Goal: Information Seeking & Learning: Learn about a topic

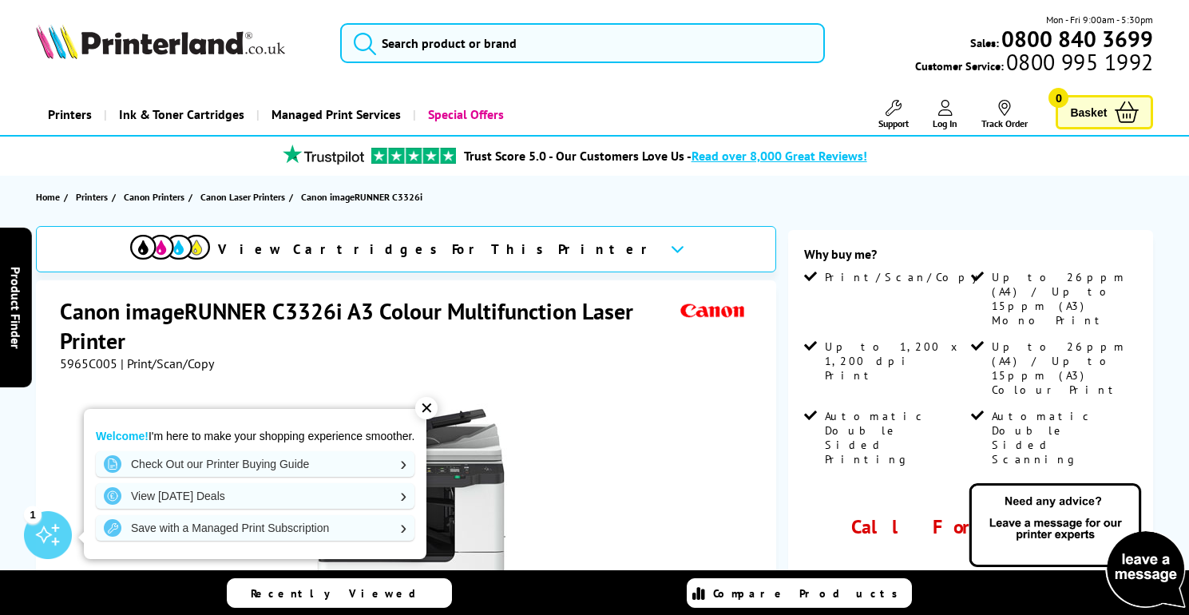
click at [429, 407] on div "✕" at bounding box center [426, 408] width 22 height 22
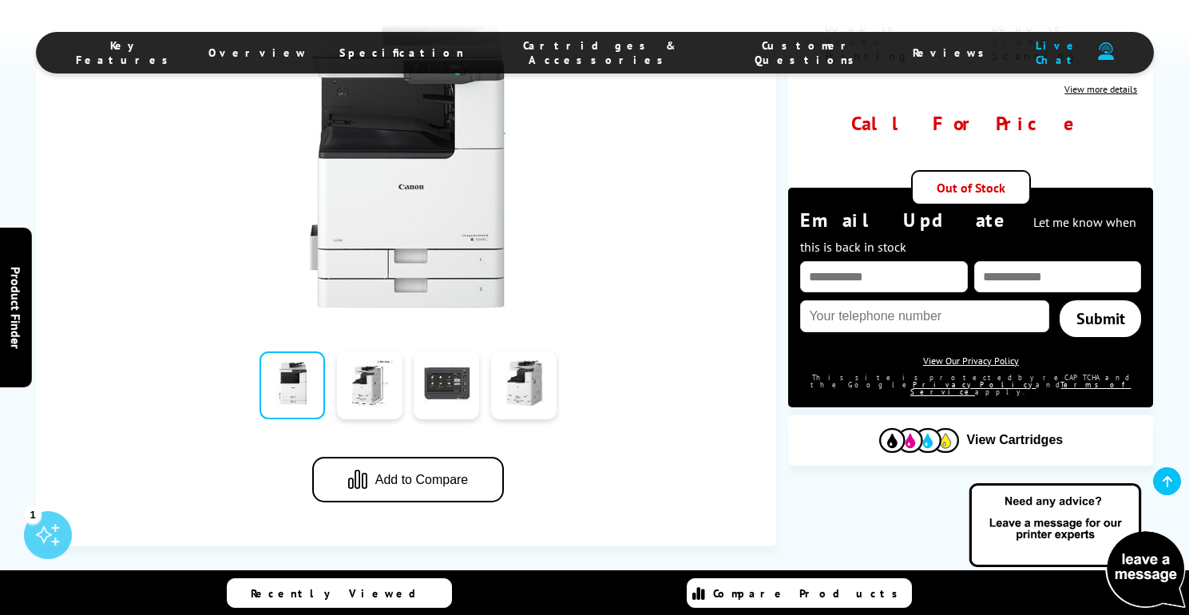
scroll to position [474, 0]
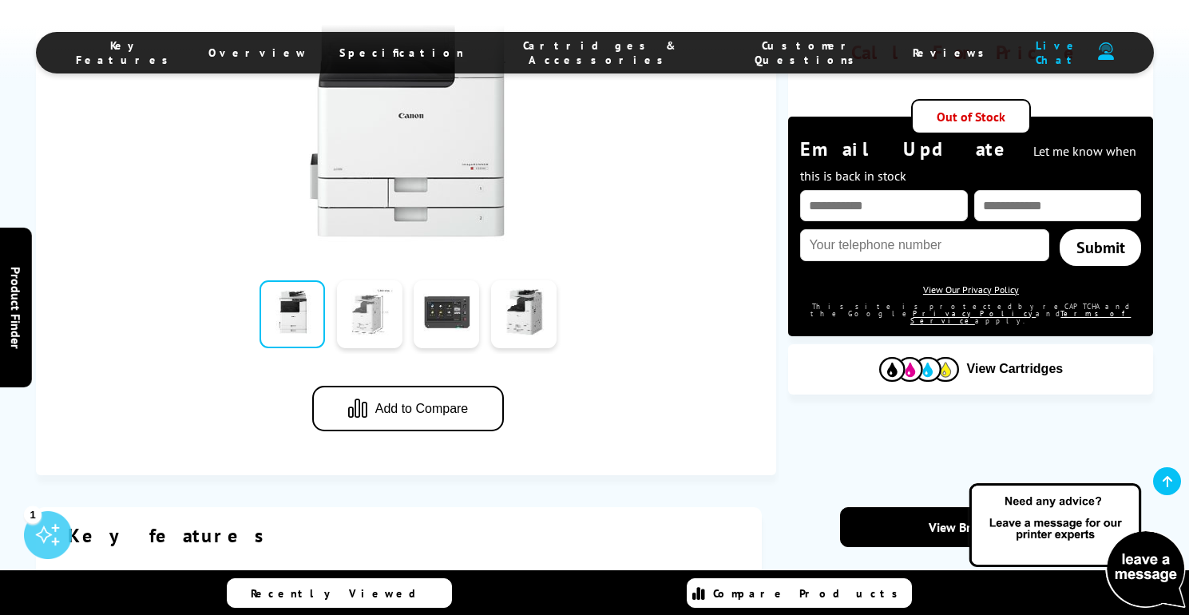
click at [375, 307] on link at bounding box center [369, 314] width 65 height 68
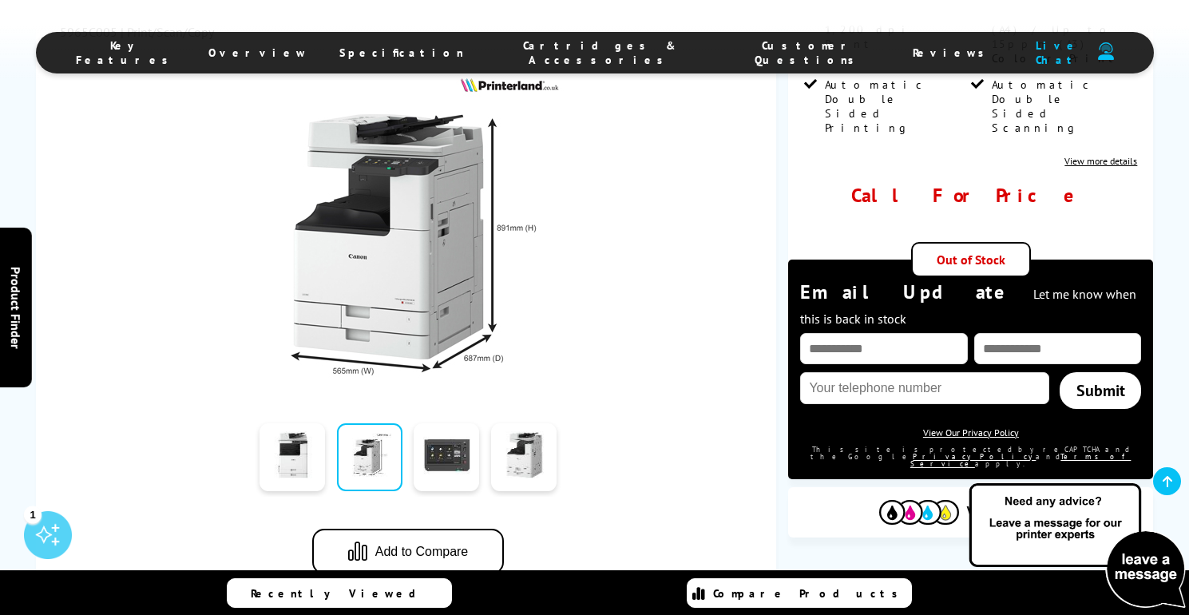
scroll to position [326, 0]
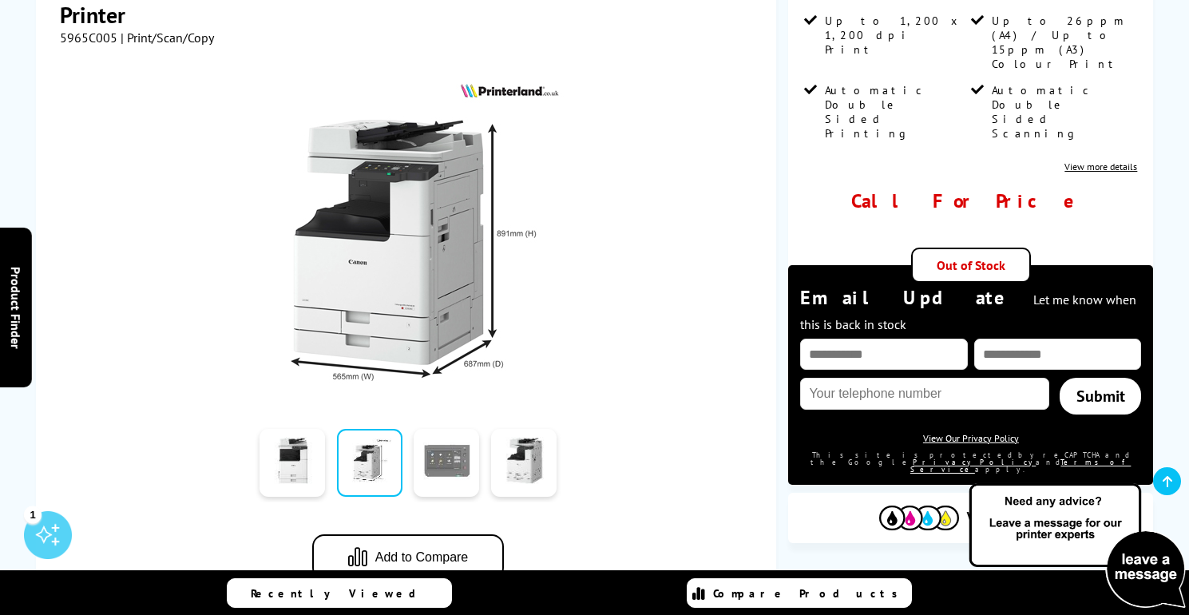
click at [460, 466] on link at bounding box center [446, 463] width 65 height 68
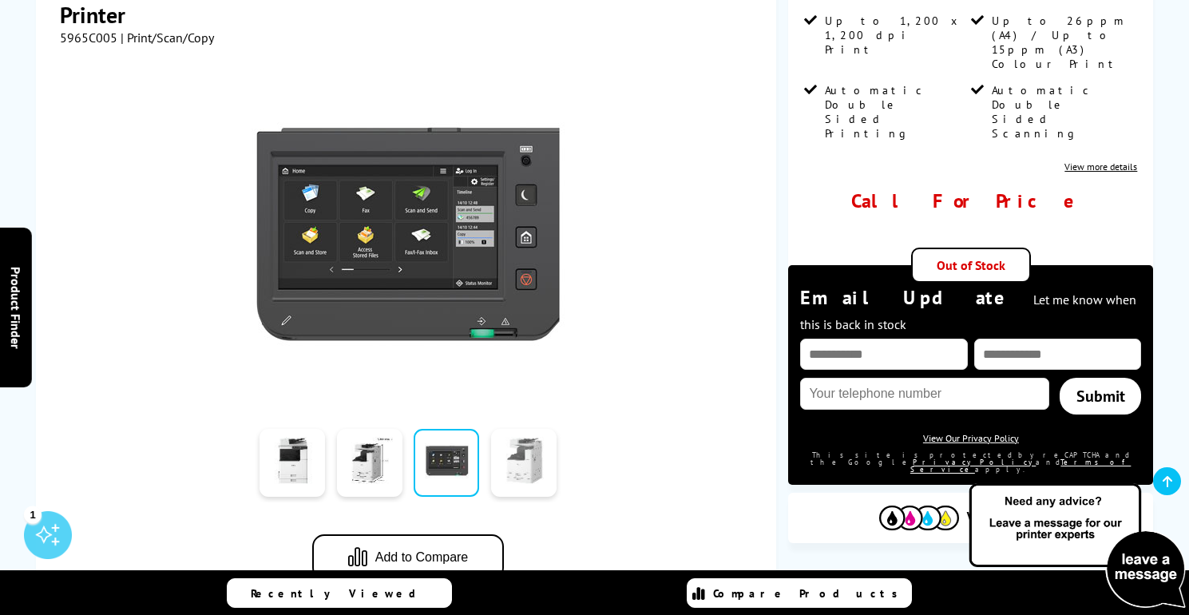
click at [528, 466] on link at bounding box center [523, 463] width 65 height 68
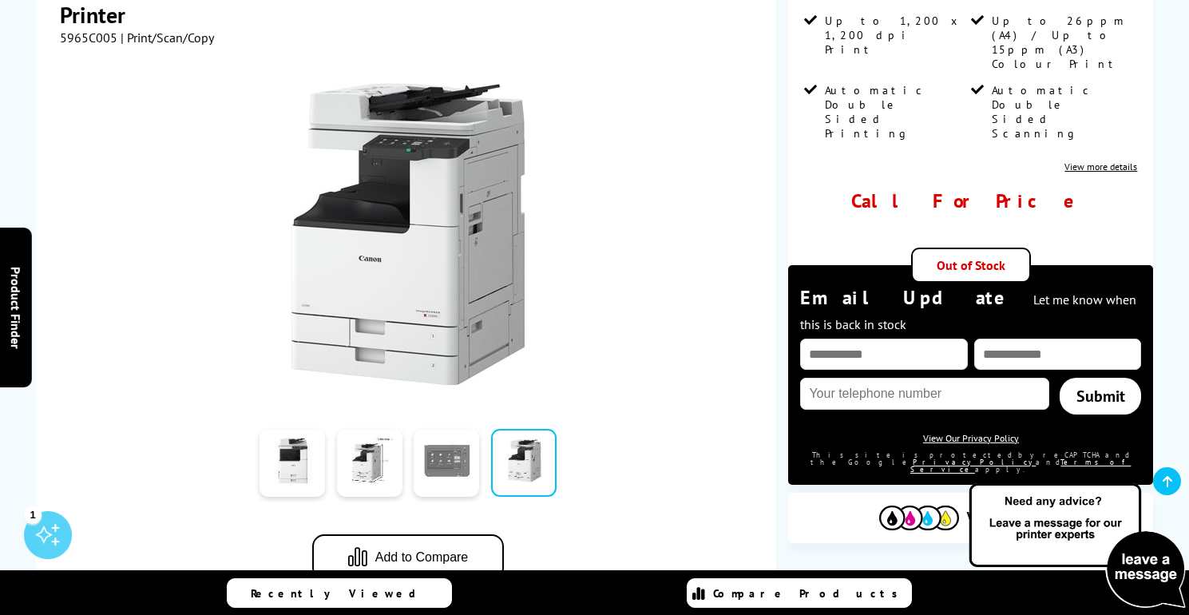
click at [464, 462] on link at bounding box center [446, 463] width 65 height 68
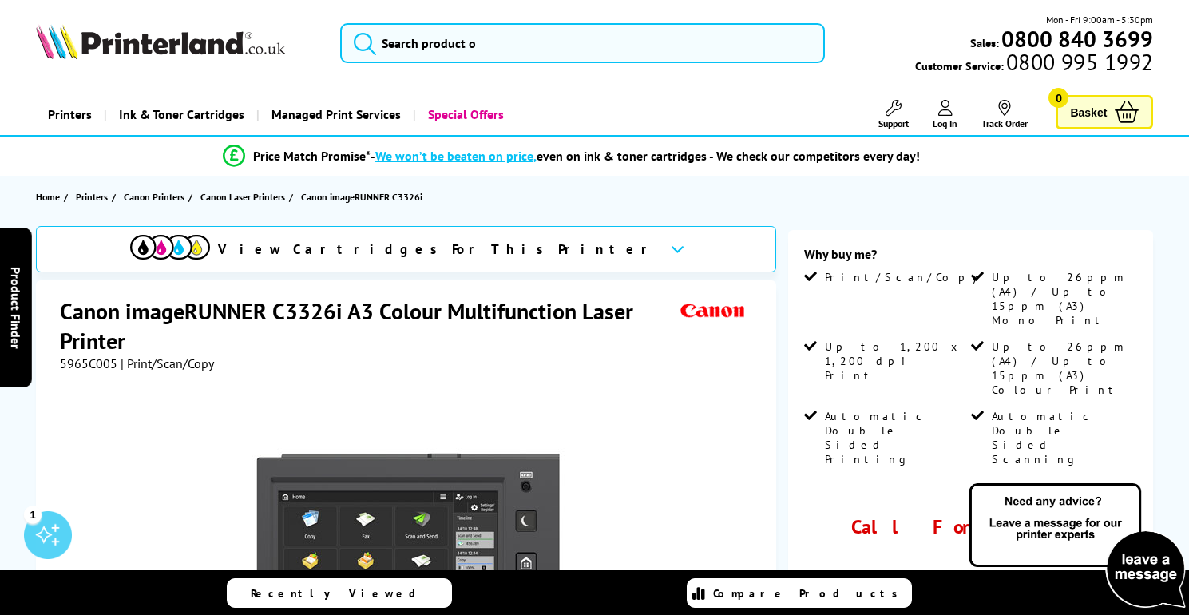
scroll to position [-1, 0]
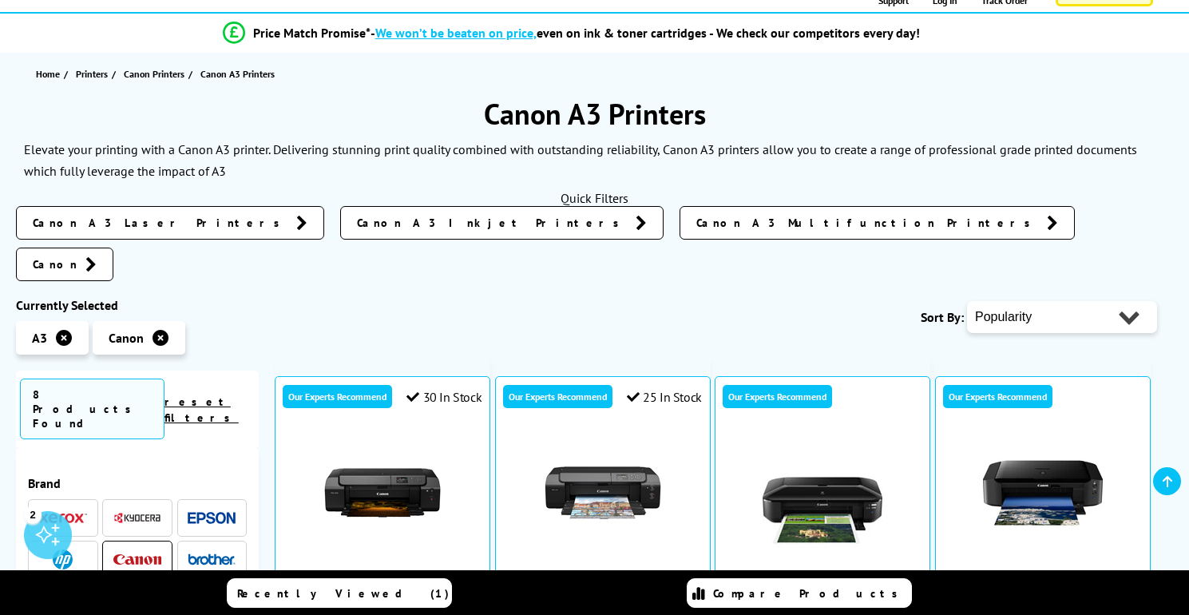
scroll to position [38, 0]
